Goal: Transaction & Acquisition: Purchase product/service

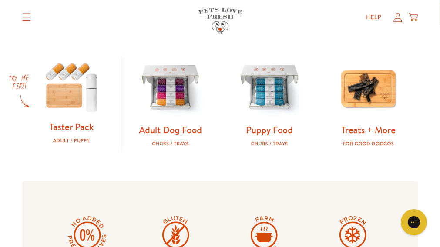
scroll to position [270, 0]
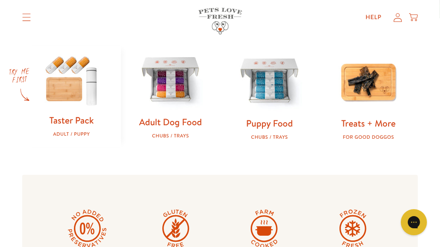
click at [160, 102] on img at bounding box center [170, 80] width 71 height 71
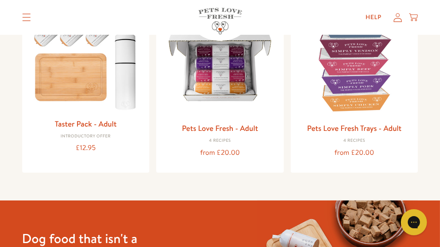
scroll to position [116, 0]
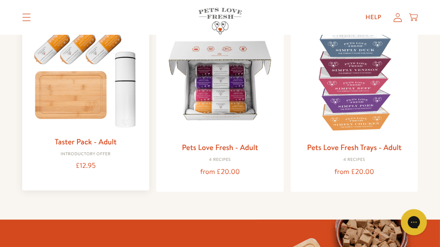
click at [78, 110] on img at bounding box center [86, 77] width 114 height 109
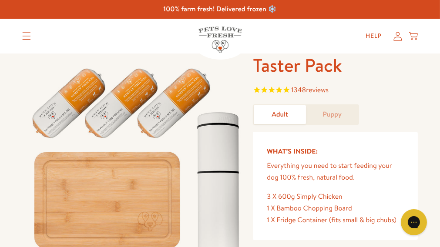
click at [187, 172] on img at bounding box center [137, 163] width 231 height 221
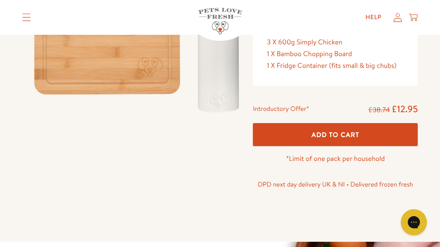
scroll to position [174, 0]
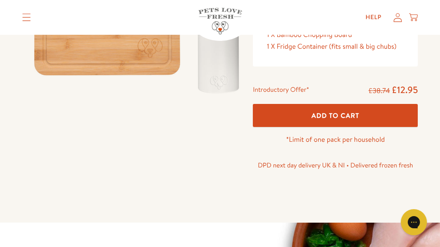
click at [334, 120] on span "Add To Cart" at bounding box center [335, 115] width 48 height 9
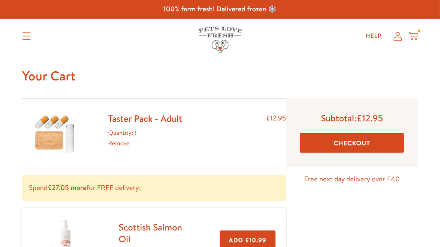
click at [343, 153] on button "Checkout" at bounding box center [352, 143] width 104 height 20
